Goal: Check status: Check status

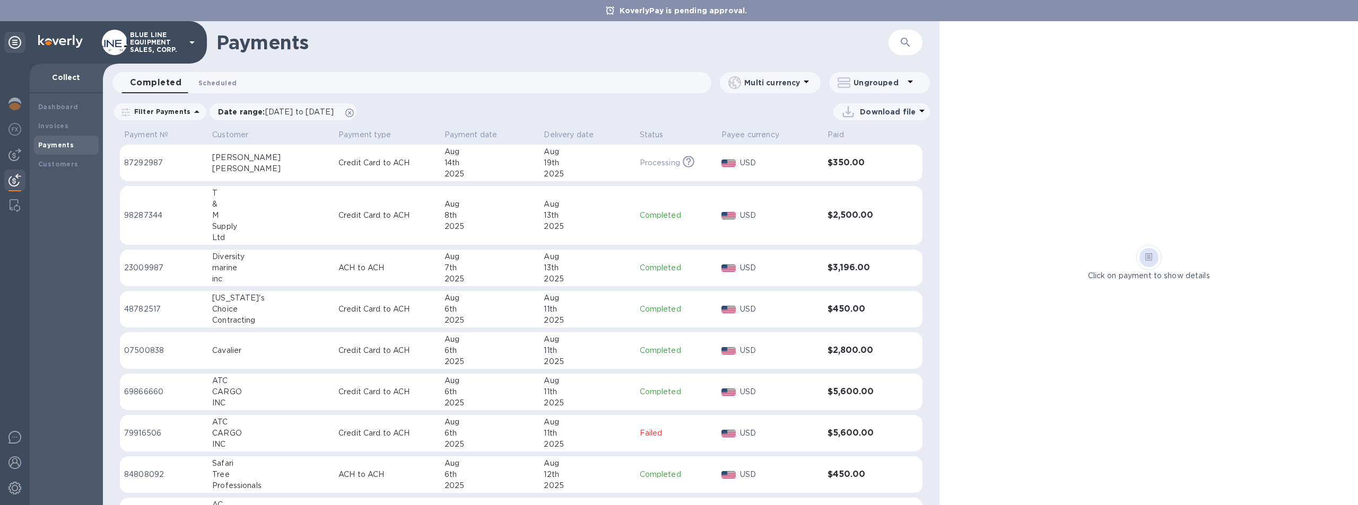
click at [214, 79] on span "Scheduled 0" at bounding box center [217, 82] width 38 height 11
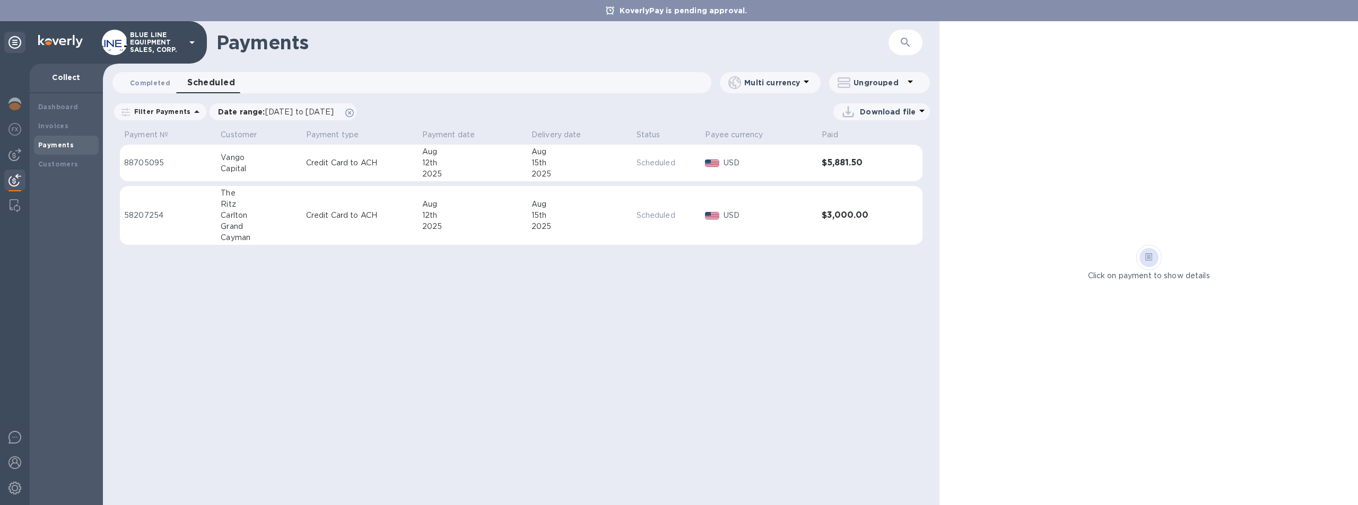
click at [142, 81] on span "Completed 0" at bounding box center [150, 82] width 40 height 11
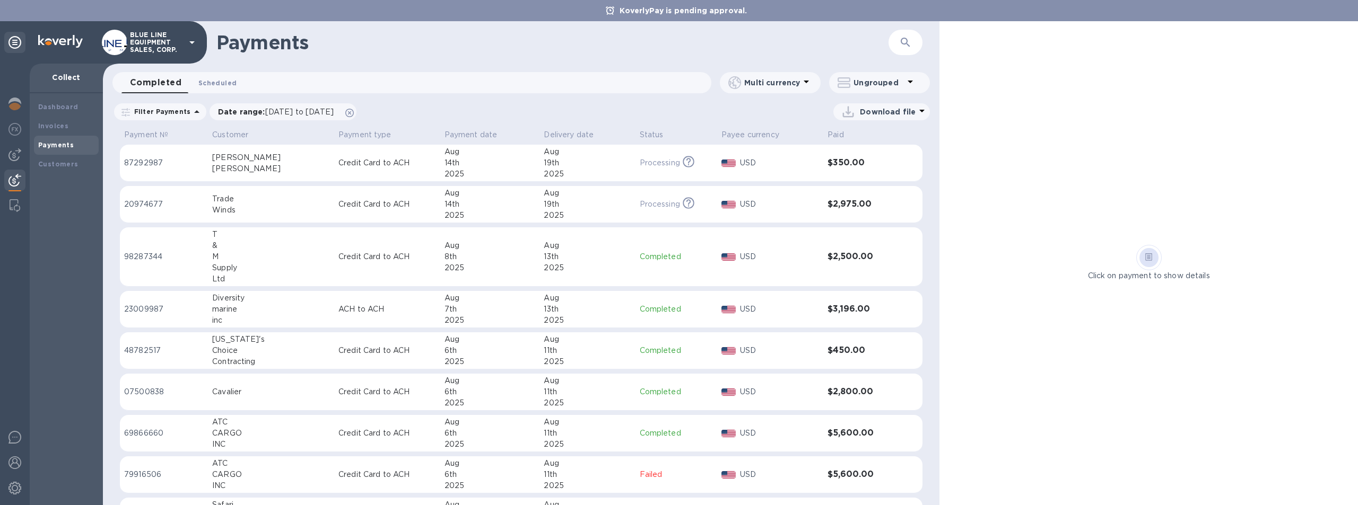
click at [225, 82] on span "Scheduled 0" at bounding box center [217, 82] width 38 height 11
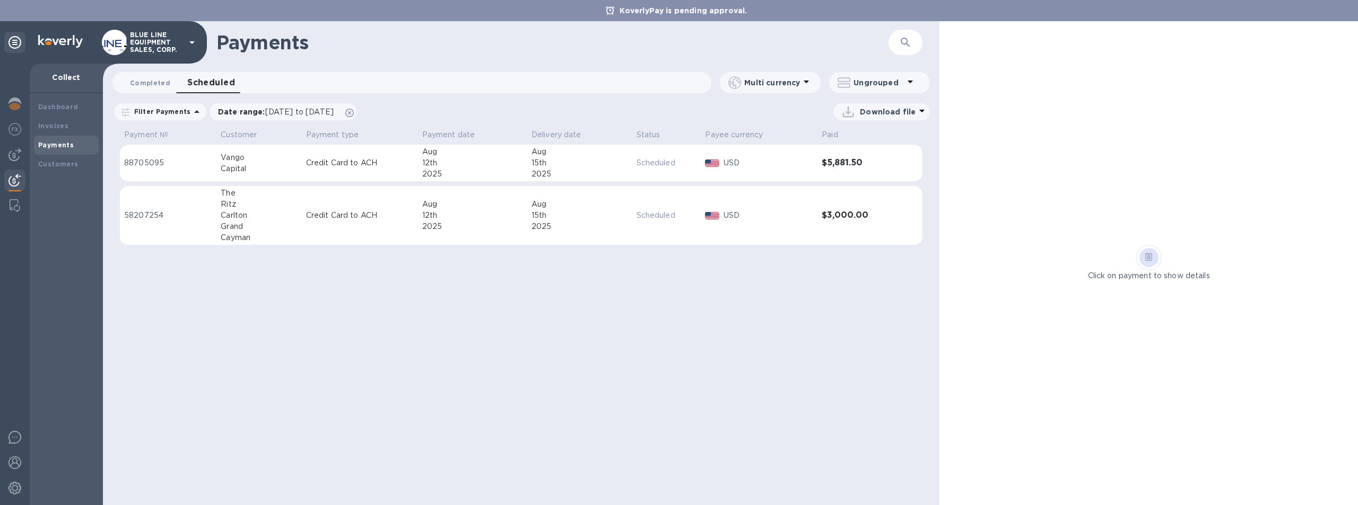
click at [145, 79] on span "Completed 0" at bounding box center [150, 82] width 40 height 11
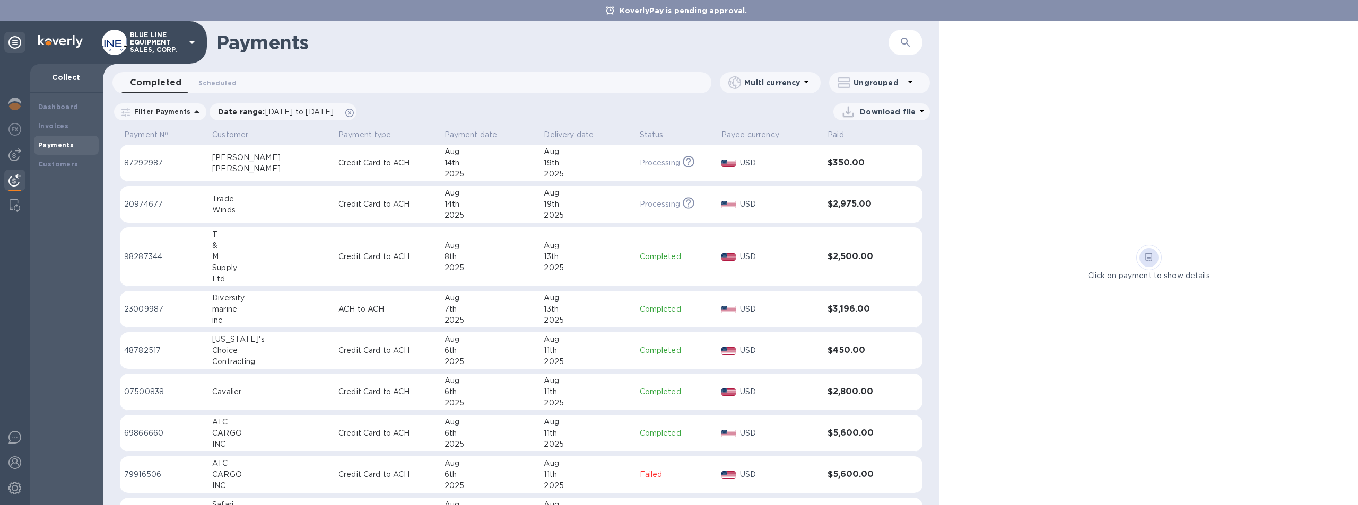
click at [566, 169] on div "2025" at bounding box center [587, 174] width 87 height 11
